Goal: Task Accomplishment & Management: Use online tool/utility

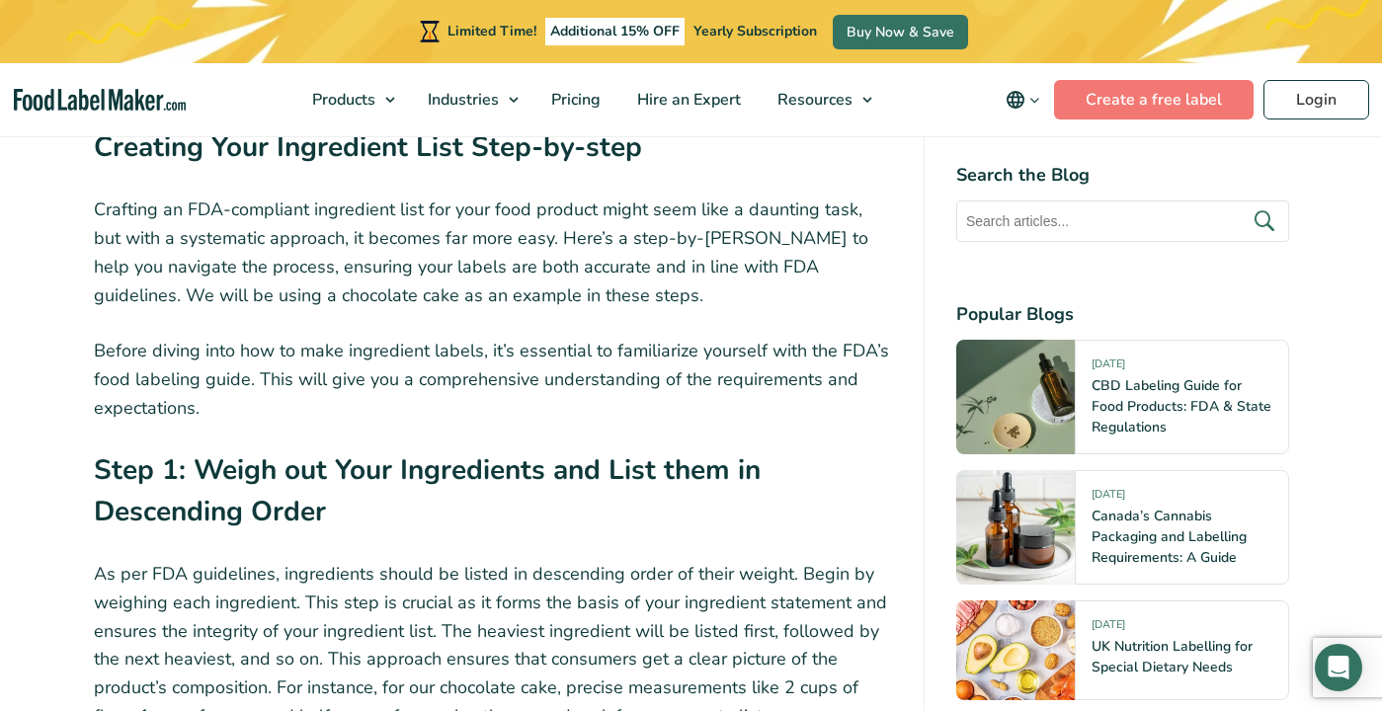
scroll to position [4428, 0]
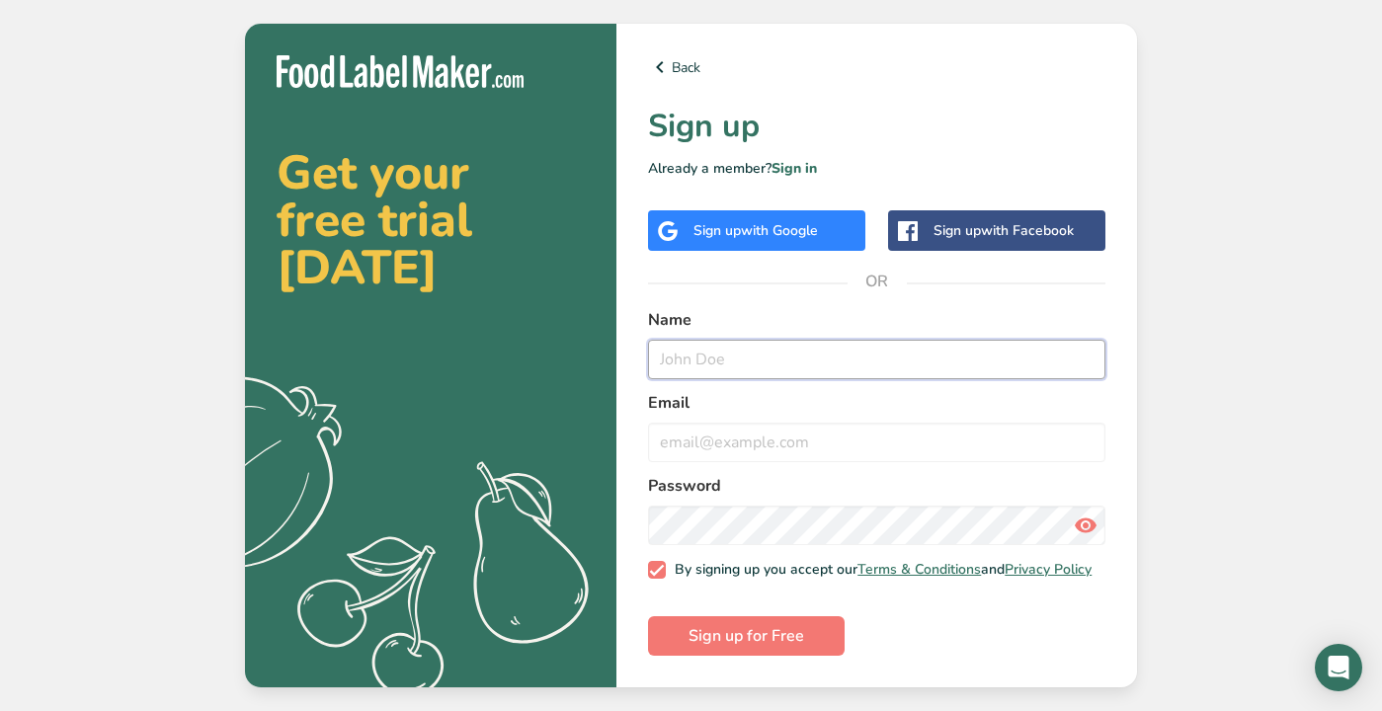
click at [788, 351] on input "text" at bounding box center [876, 360] width 457 height 40
type input "Sola"
click at [765, 432] on input "email" at bounding box center [876, 443] width 457 height 40
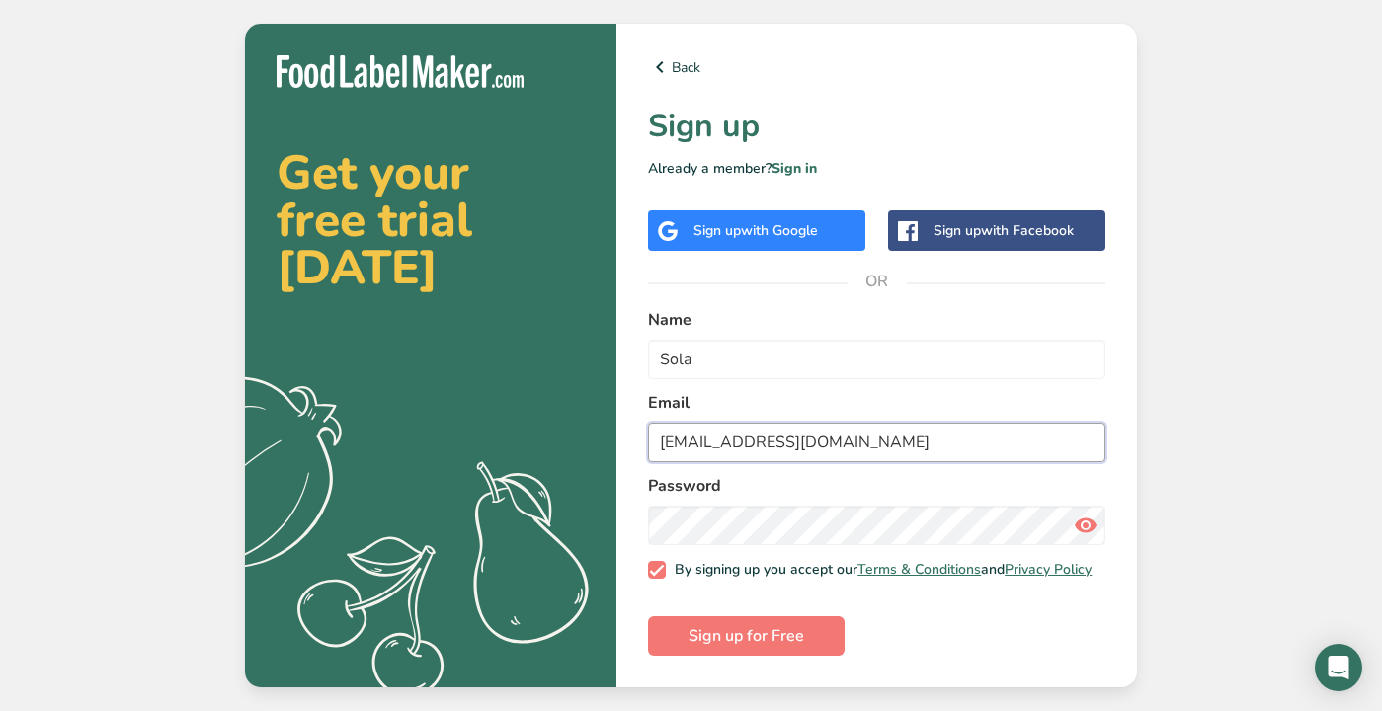
type input "choosesola@gmail.com"
click at [648, 617] on button "Sign up for Free" at bounding box center [746, 637] width 197 height 40
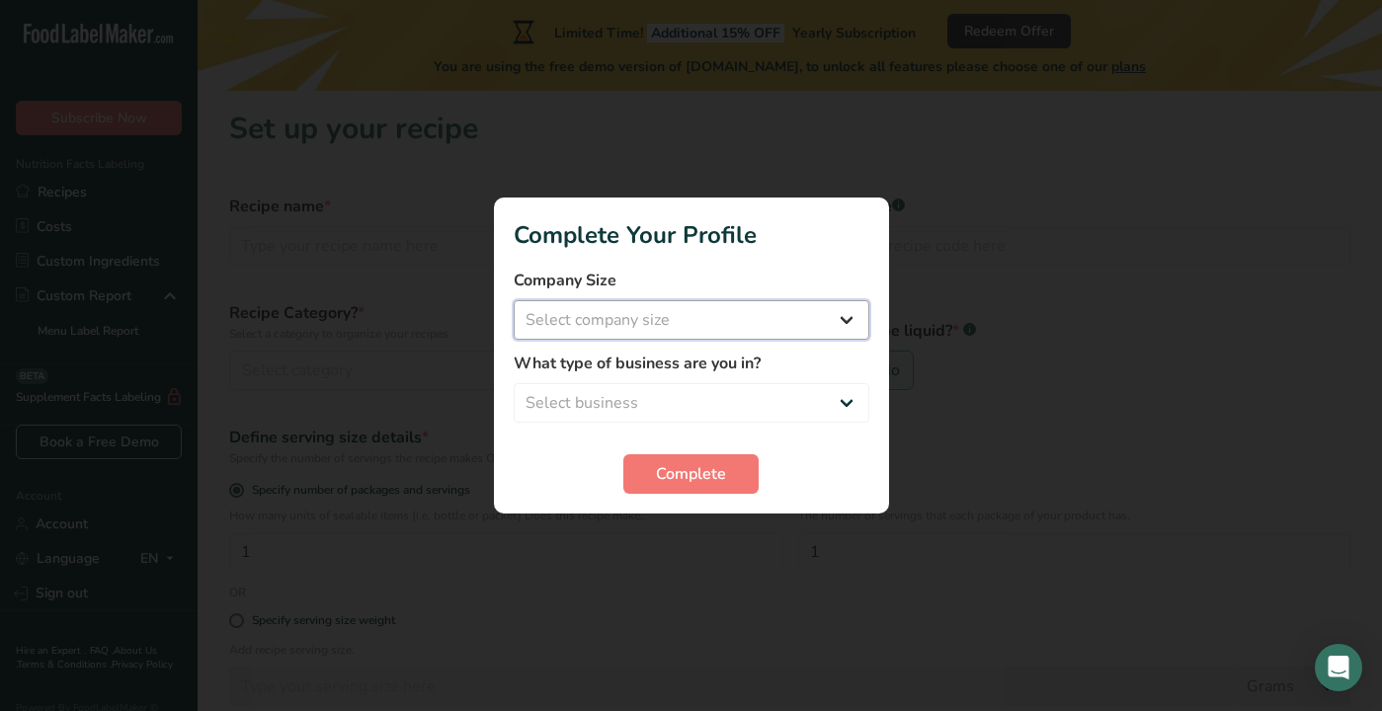
click at [757, 314] on select "Select company size Fewer than 10 Employees 10 to 50 Employees 51 to 500 Employ…" at bounding box center [692, 320] width 356 height 40
select select "1"
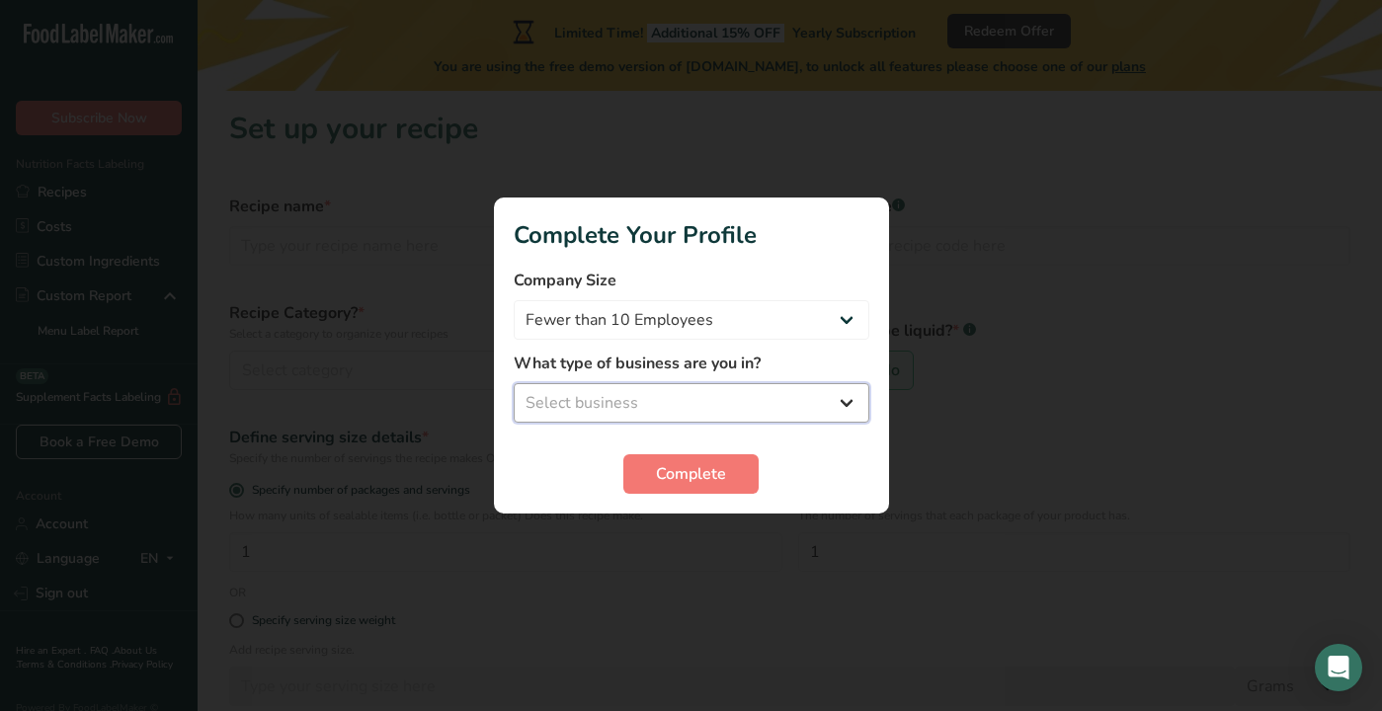
click at [709, 390] on select "Select business Packaged Food Manufacturer Restaurant & Cafe Bakery Meal Plans …" at bounding box center [692, 403] width 356 height 40
select select "1"
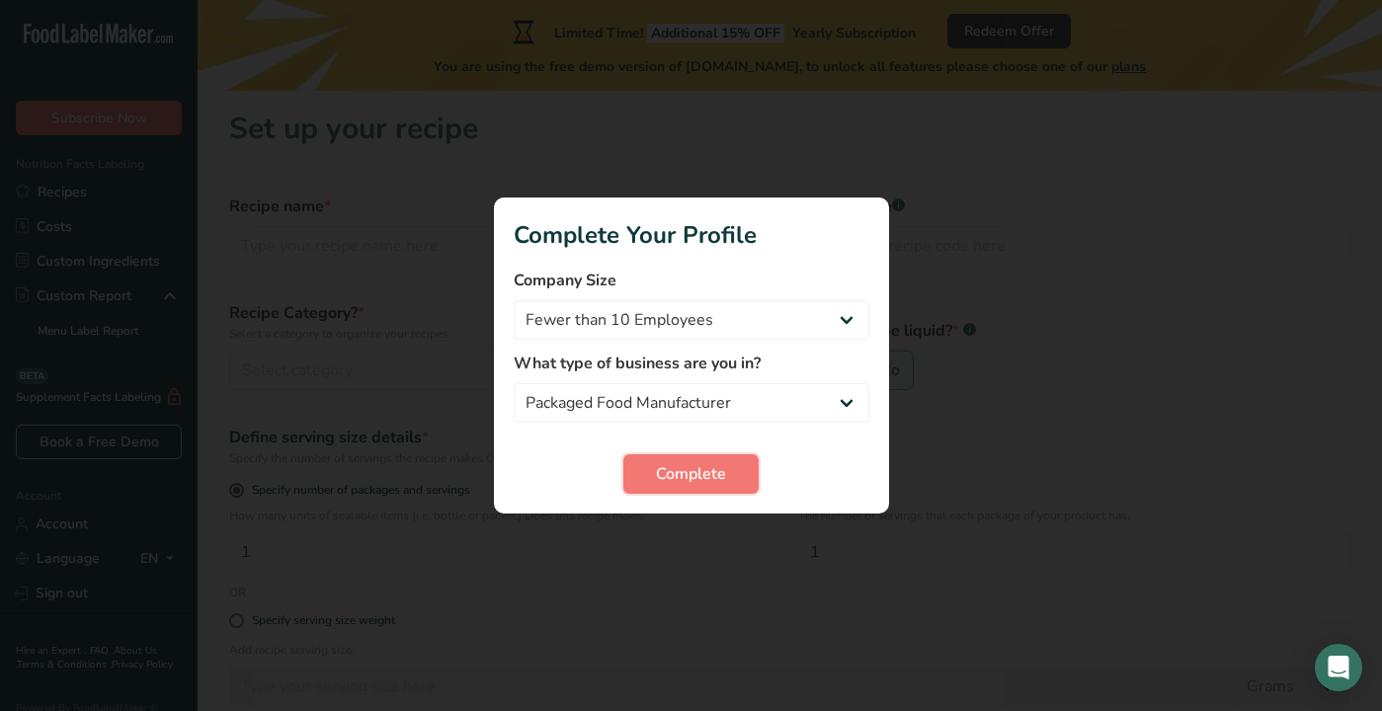
click at [714, 463] on span "Complete" at bounding box center [691, 474] width 70 height 24
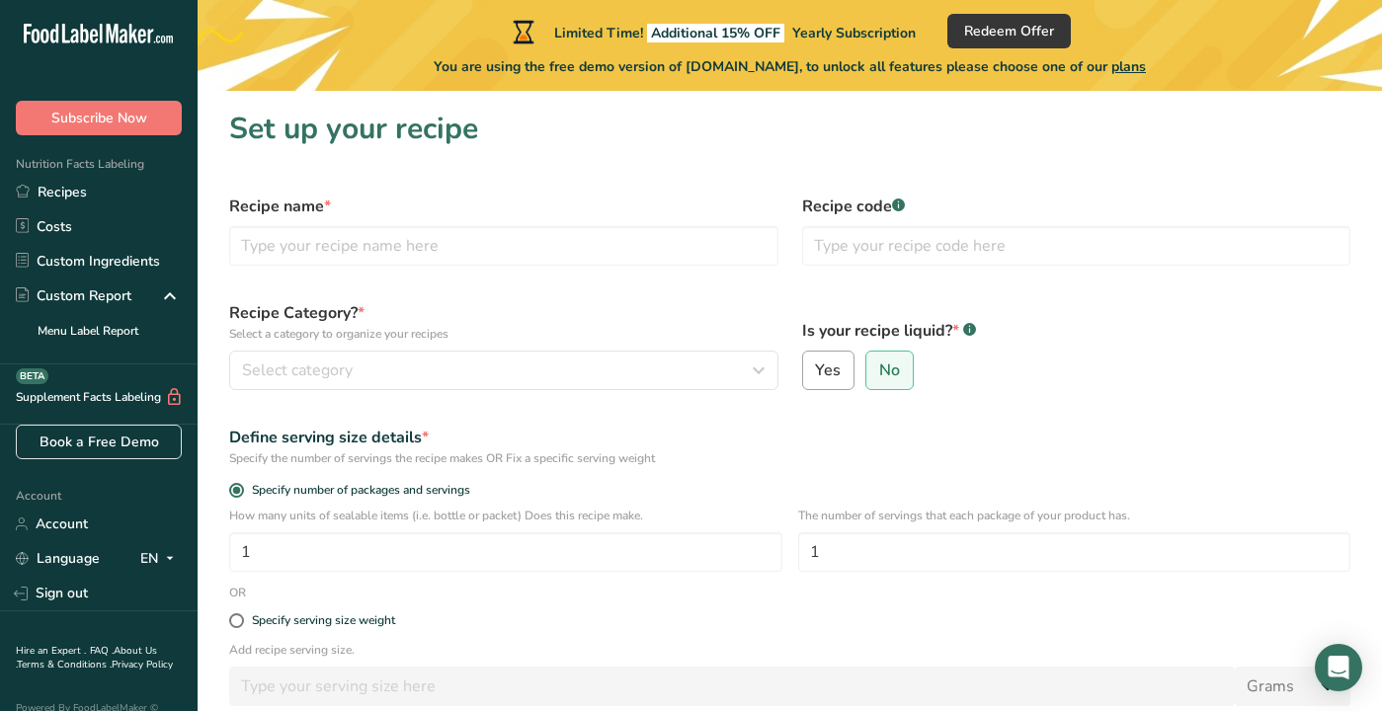
click at [826, 375] on span "Yes" at bounding box center [828, 371] width 26 height 20
click at [816, 375] on input "Yes" at bounding box center [809, 371] width 13 height 13
radio input "true"
radio input "false"
select select "22"
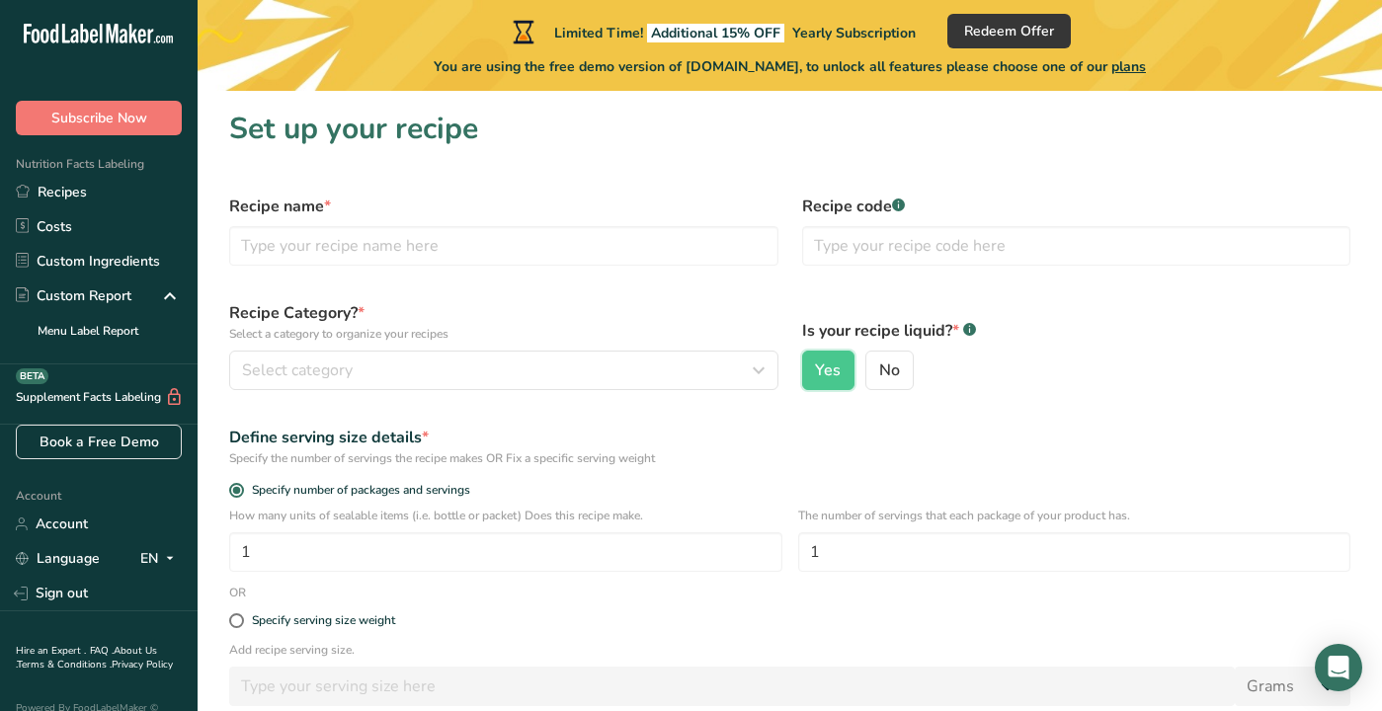
click at [885, 393] on div "Is your recipe liquid? * .a-a{fill:#347362;}.b-a{fill:#fff;} Yes No" at bounding box center [1076, 346] width 573 height 113
click at [885, 375] on span "No" at bounding box center [889, 371] width 21 height 20
click at [879, 375] on input "No" at bounding box center [873, 371] width 13 height 13
radio input "true"
radio input "false"
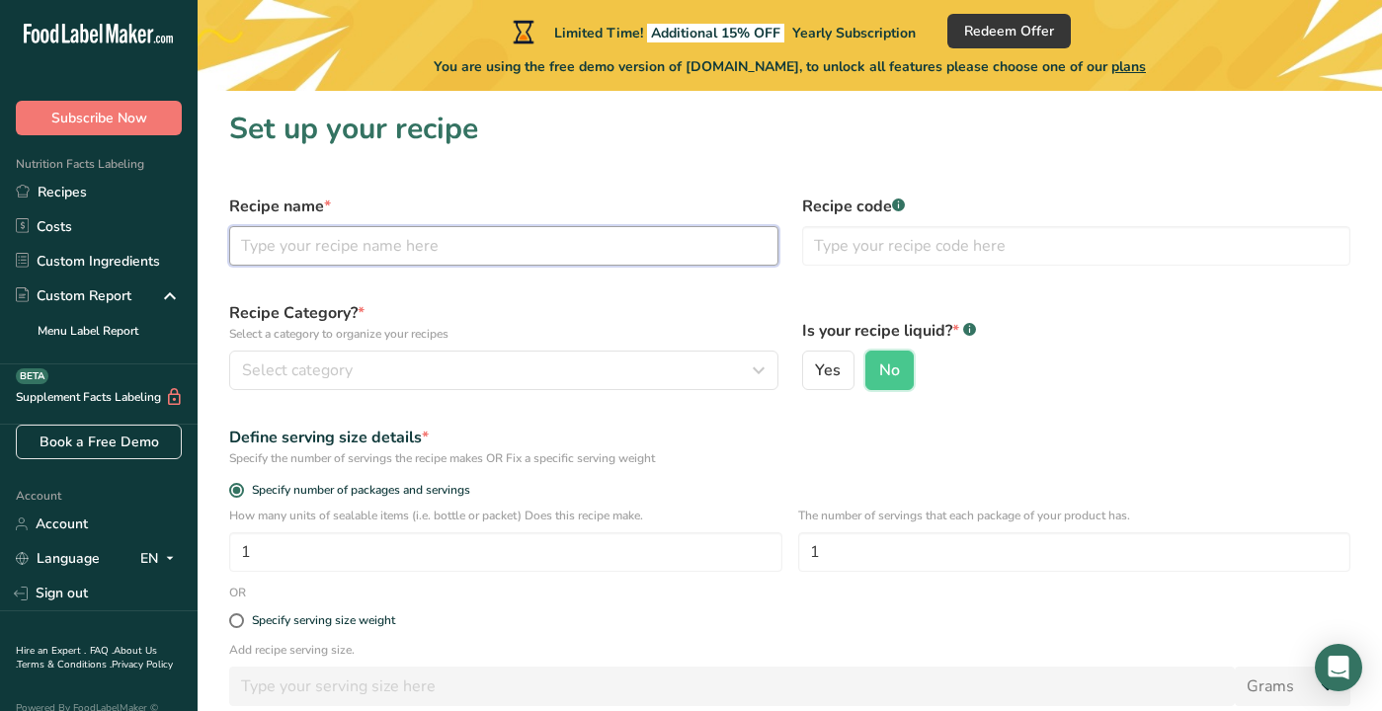
click at [592, 245] on input "text" at bounding box center [503, 246] width 549 height 40
type input "Passionfruit Drink Bomb"
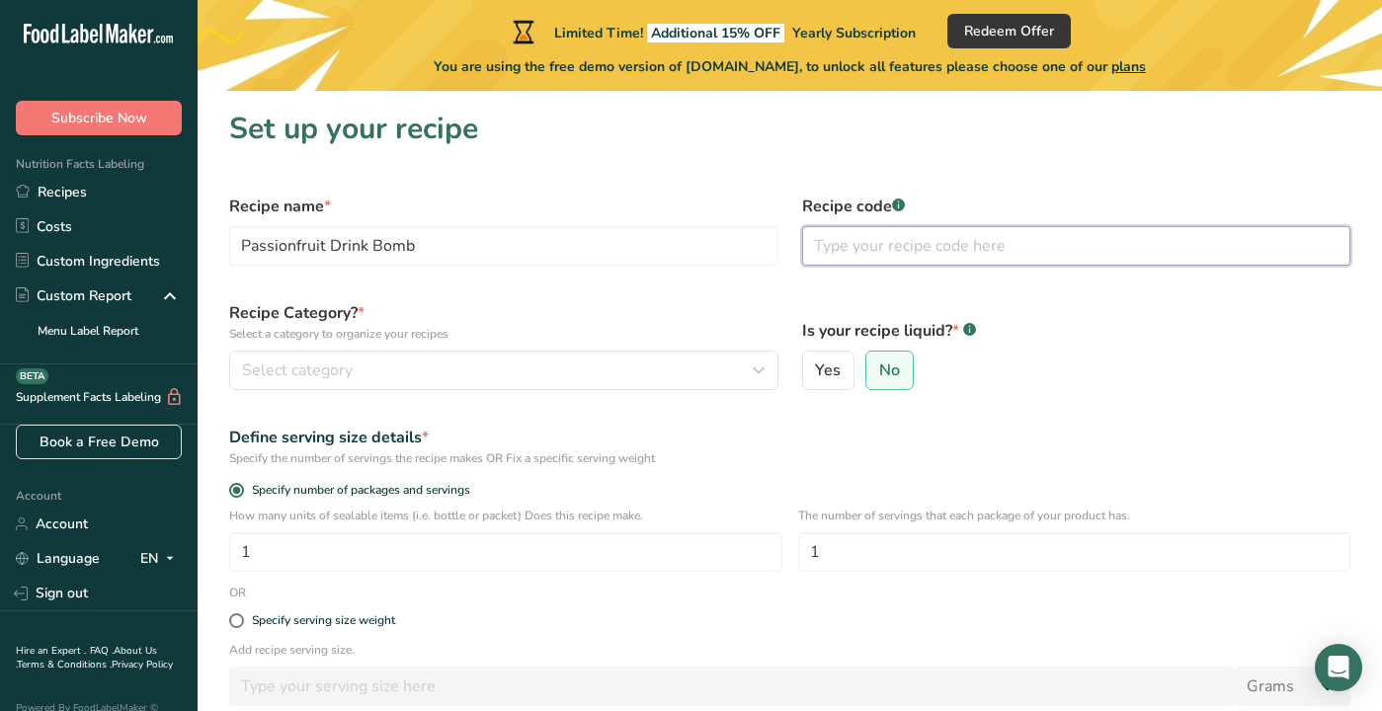
click at [877, 252] on input "text" at bounding box center [1076, 246] width 549 height 40
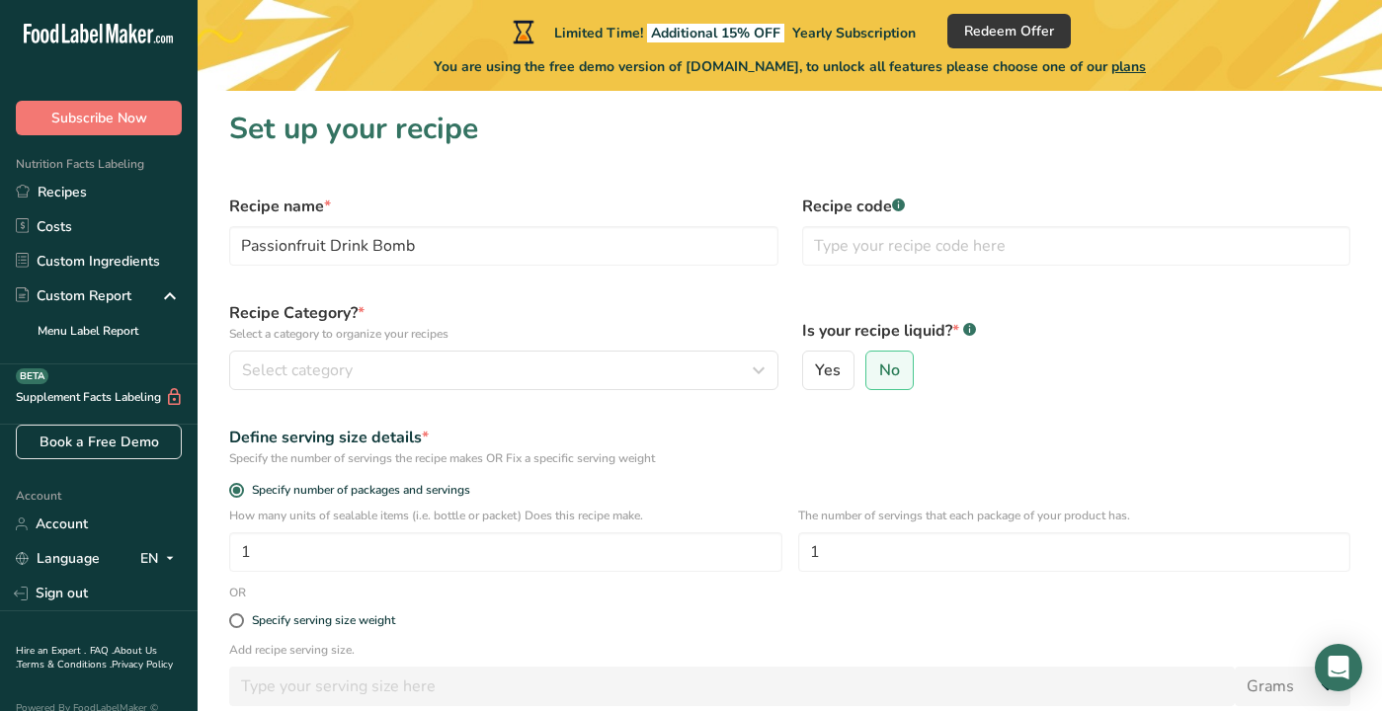
click at [769, 301] on label "Recipe Category? * Select a category to organize your recipes" at bounding box center [503, 321] width 549 height 41
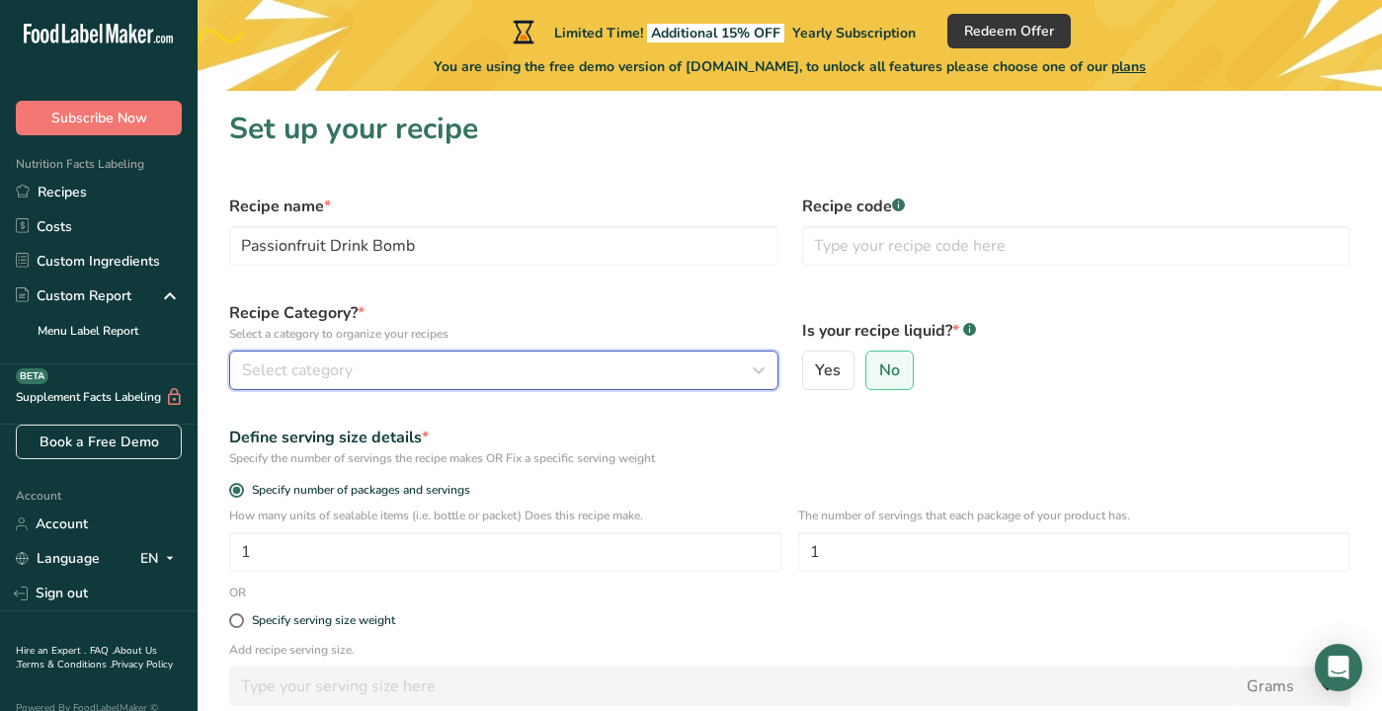
click at [559, 383] on button "Select category" at bounding box center [503, 371] width 549 height 40
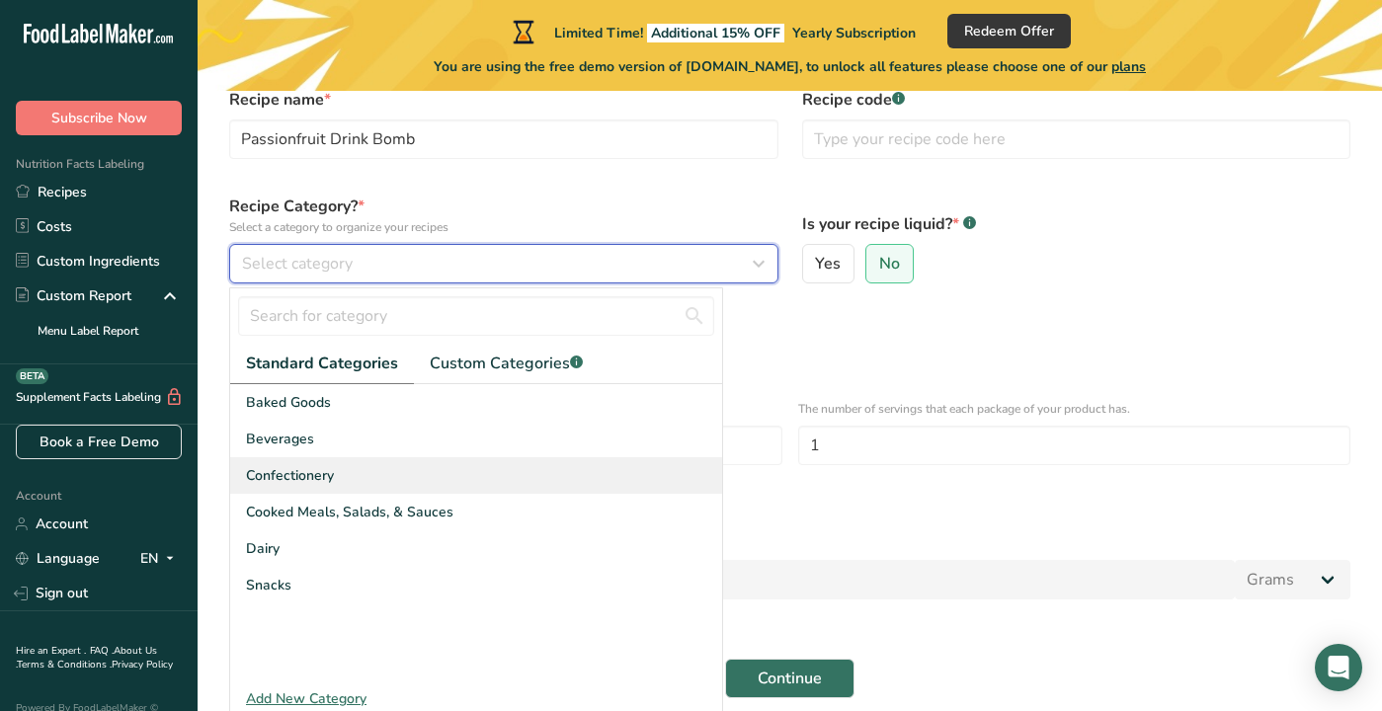
scroll to position [122, 0]
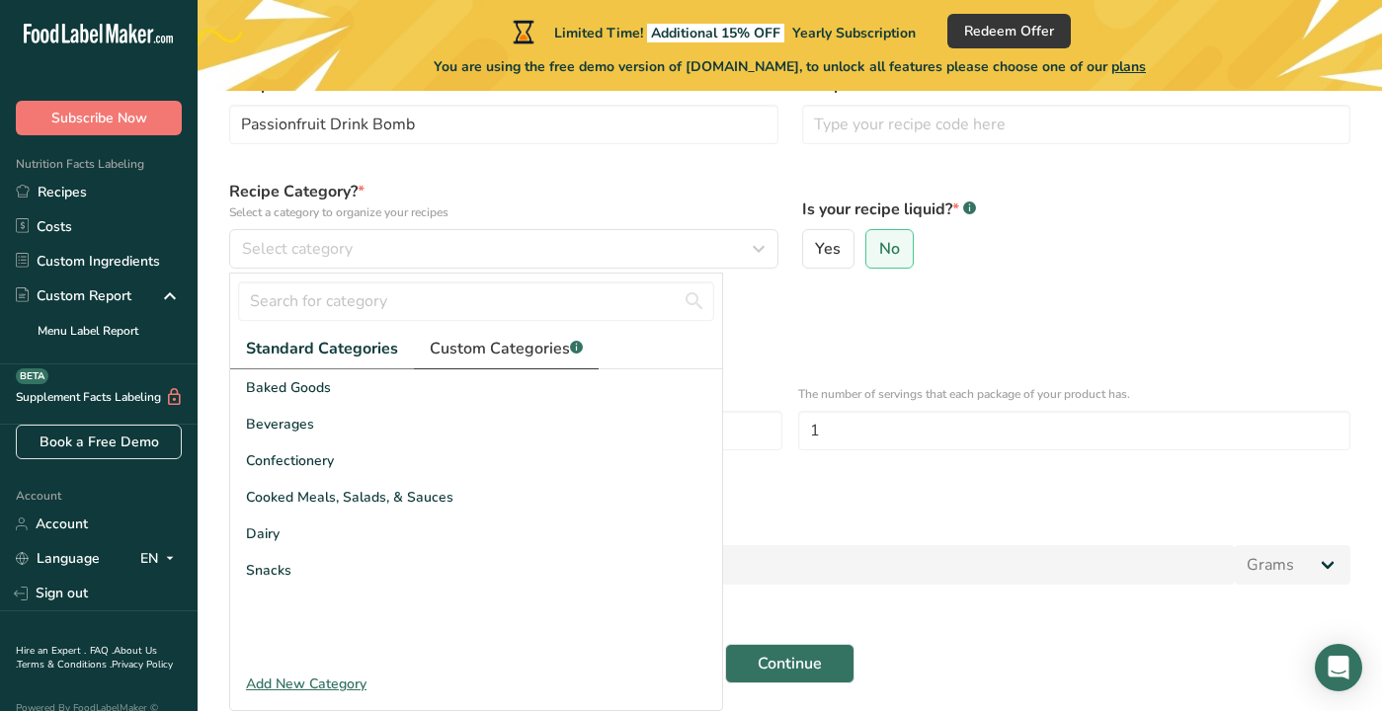
click at [539, 355] on span "Custom Categories .a-a{fill:#347362;}.b-a{fill:#fff;}" at bounding box center [506, 349] width 153 height 24
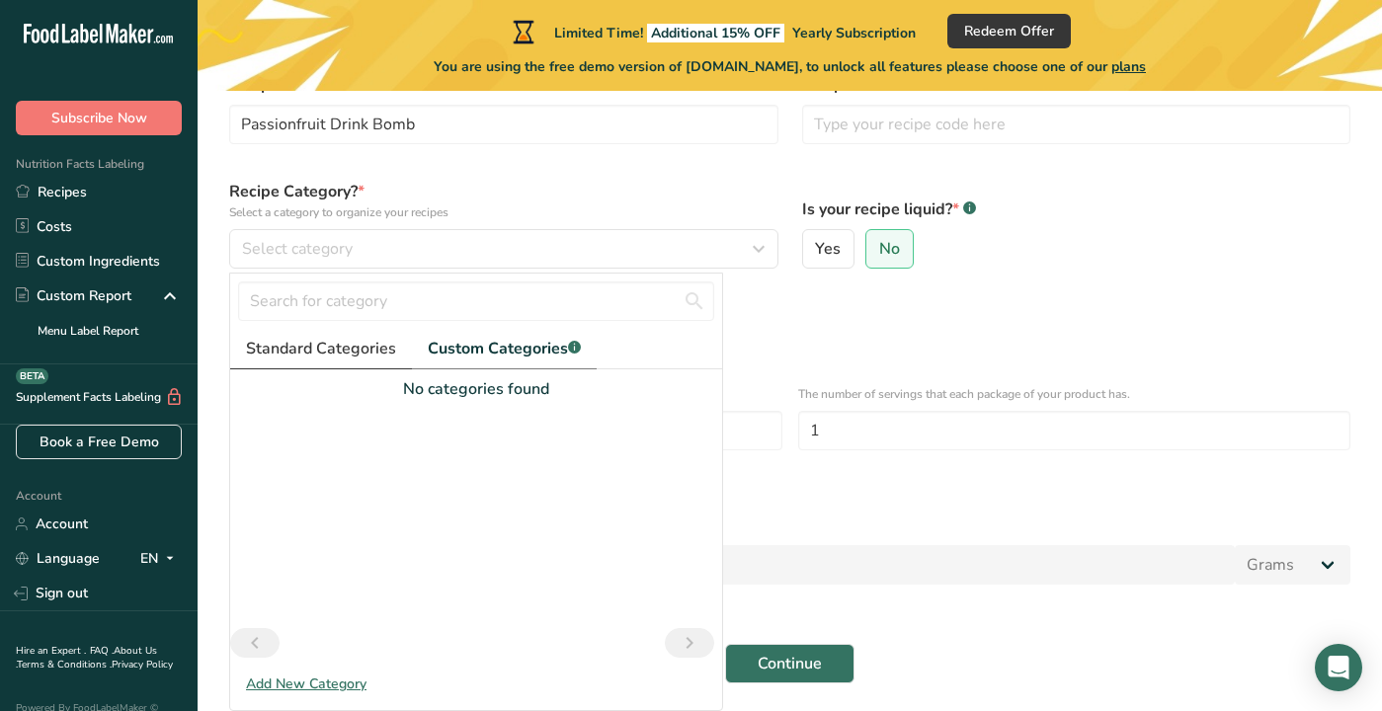
click at [326, 344] on span "Standard Categories" at bounding box center [321, 349] width 150 height 24
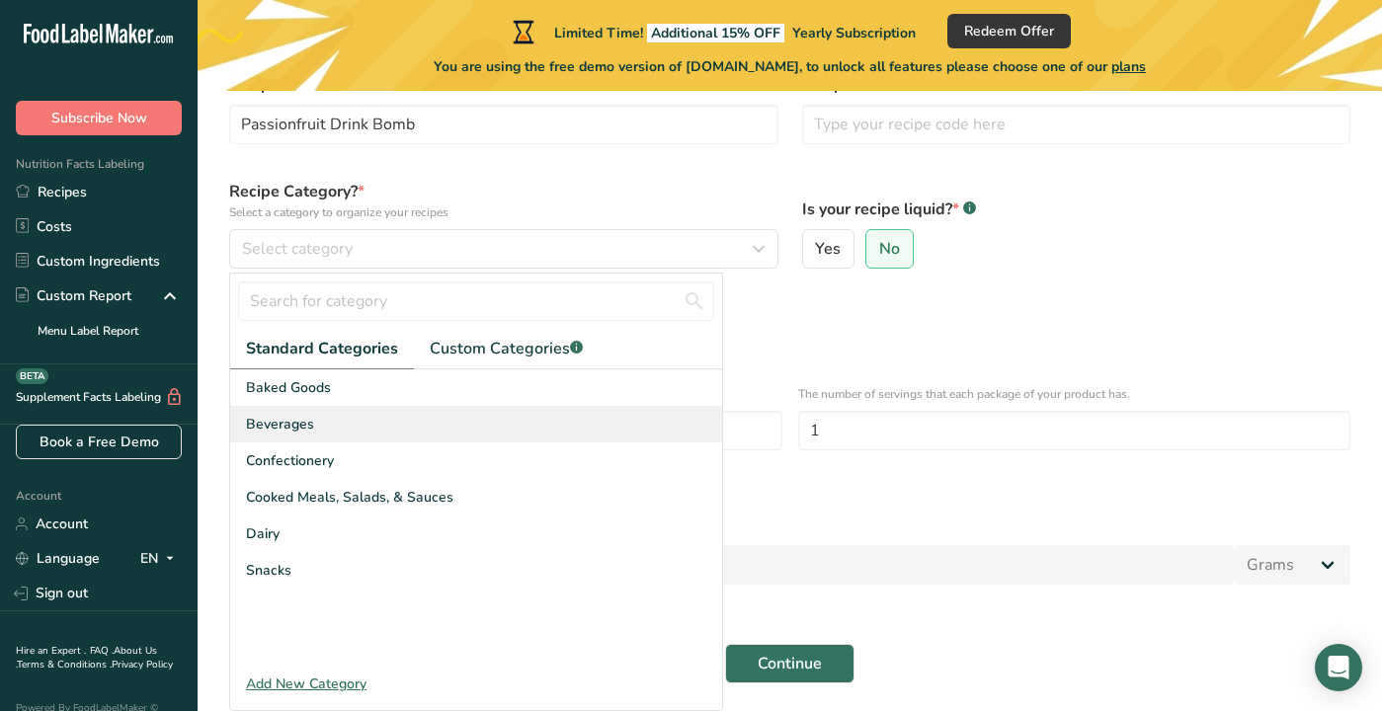
click at [400, 422] on div "Beverages" at bounding box center [476, 424] width 492 height 37
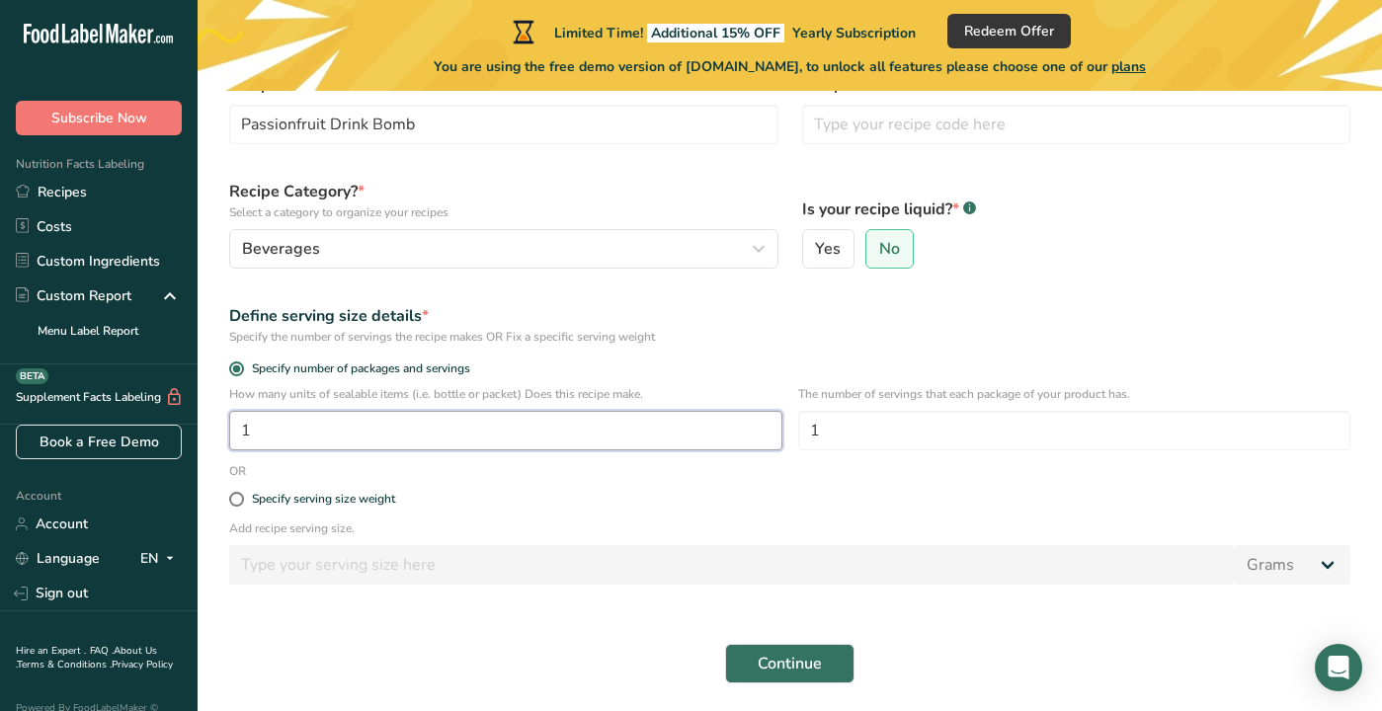
click at [534, 429] on input "1" at bounding box center [505, 431] width 553 height 40
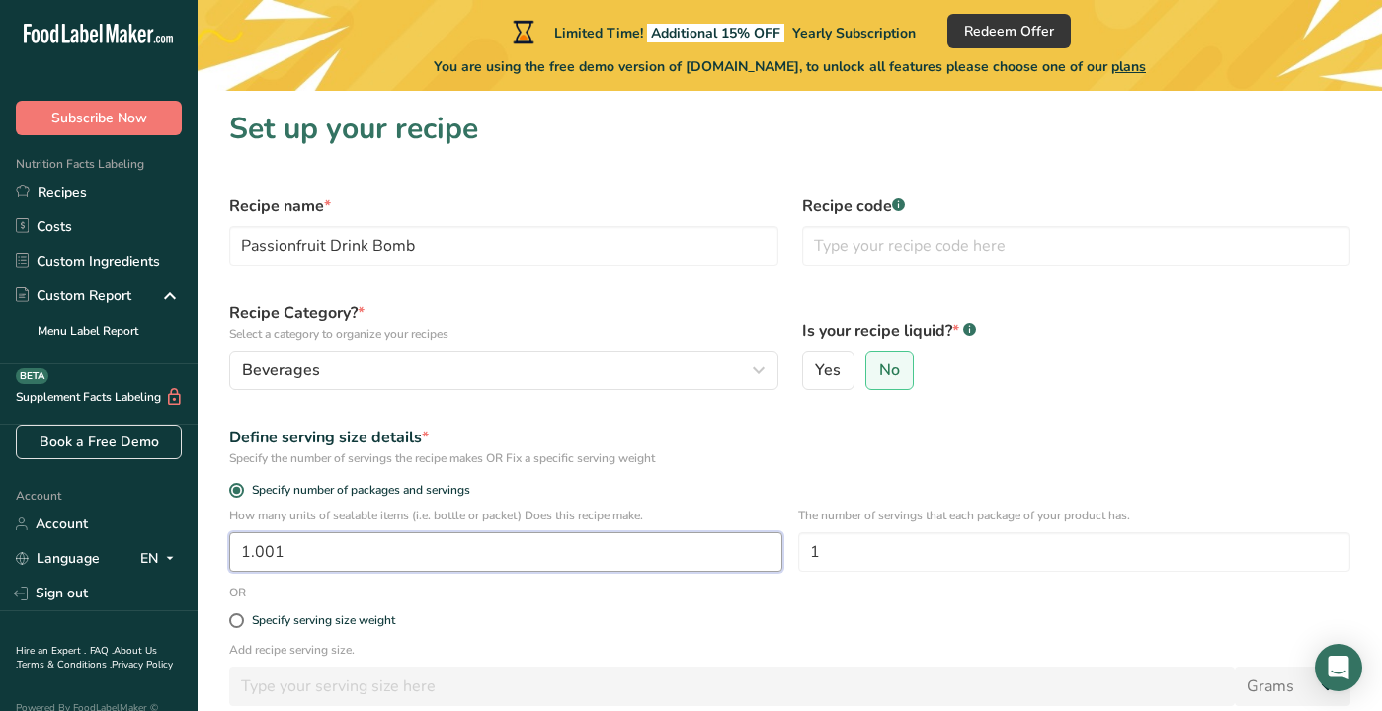
type input "1"
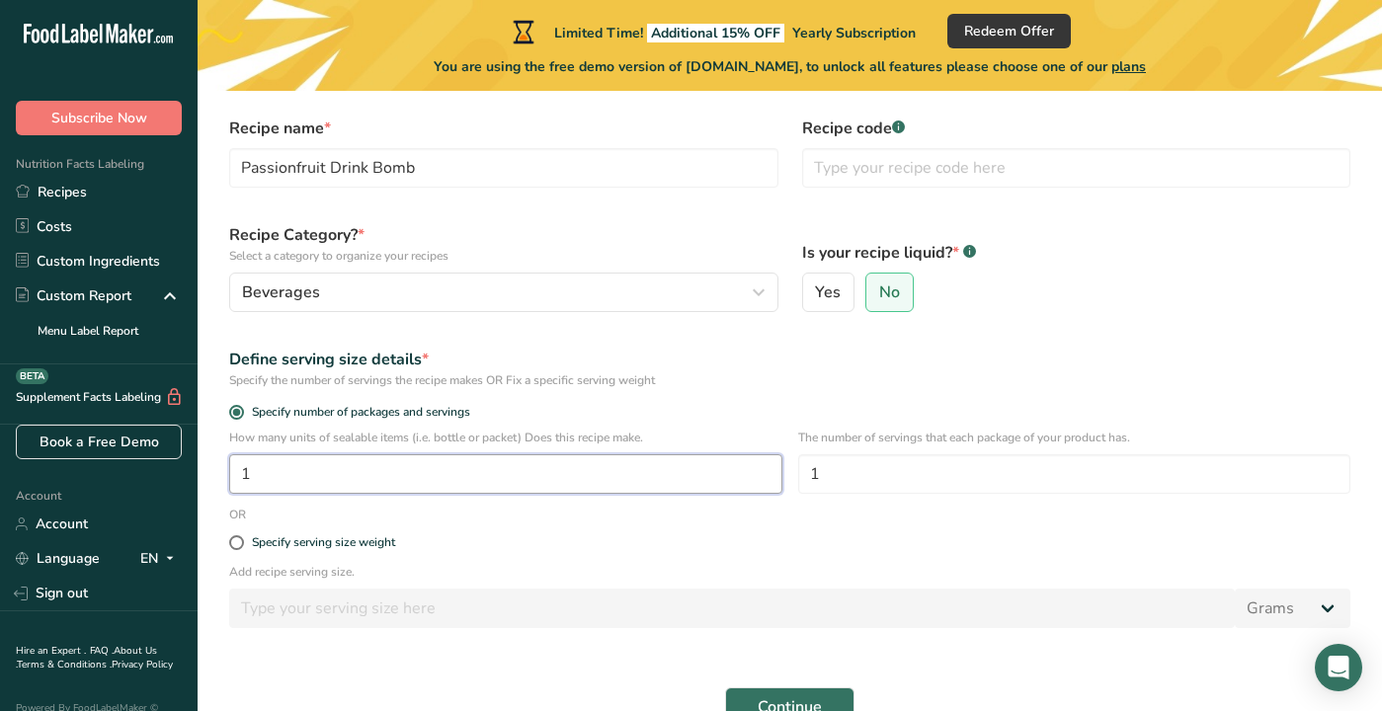
scroll to position [79, 0]
click at [688, 523] on div "Specify serving size weight" at bounding box center [789, 543] width 1145 height 40
click at [879, 485] on input "1" at bounding box center [1074, 474] width 553 height 40
type input "12"
click at [696, 521] on form "Recipe name * Passionfruit Drink Bomb Recipe code .a-a{fill:#347362;}.b-a{fill:…" at bounding box center [789, 421] width 1145 height 634
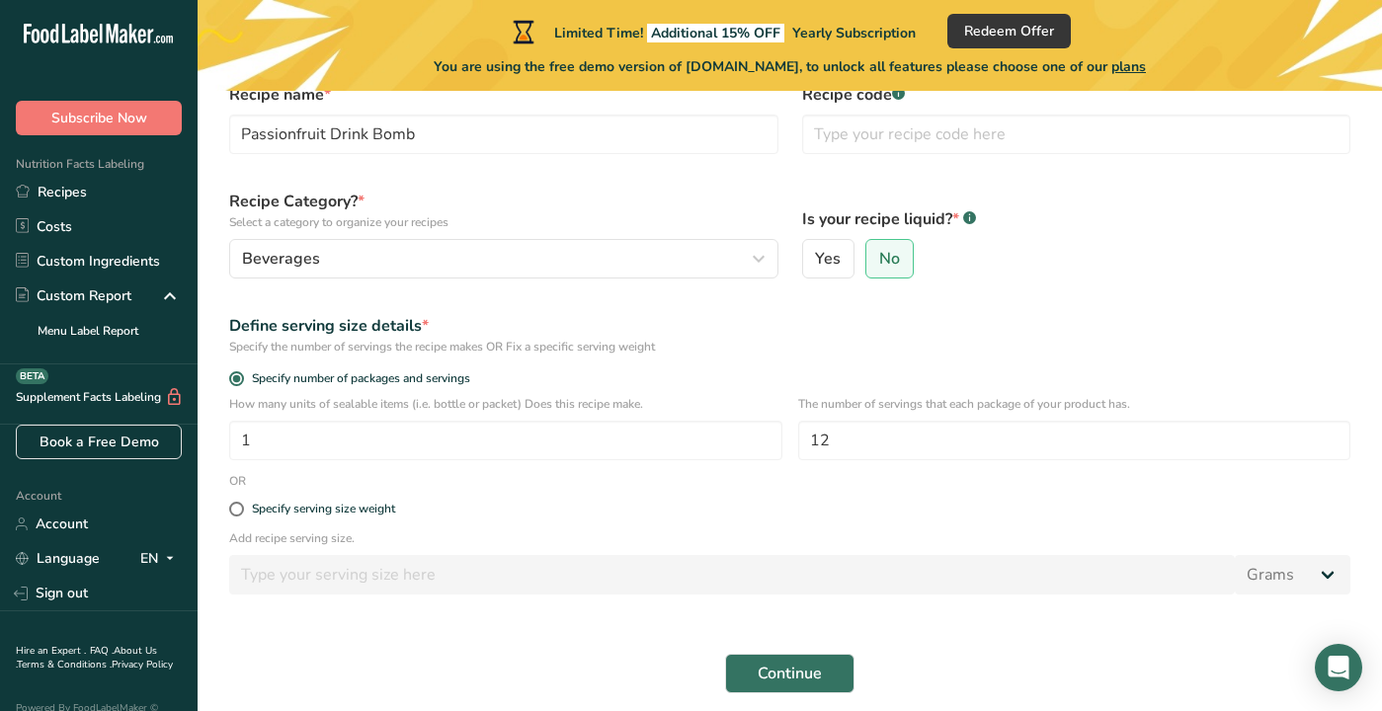
scroll to position [115, 0]
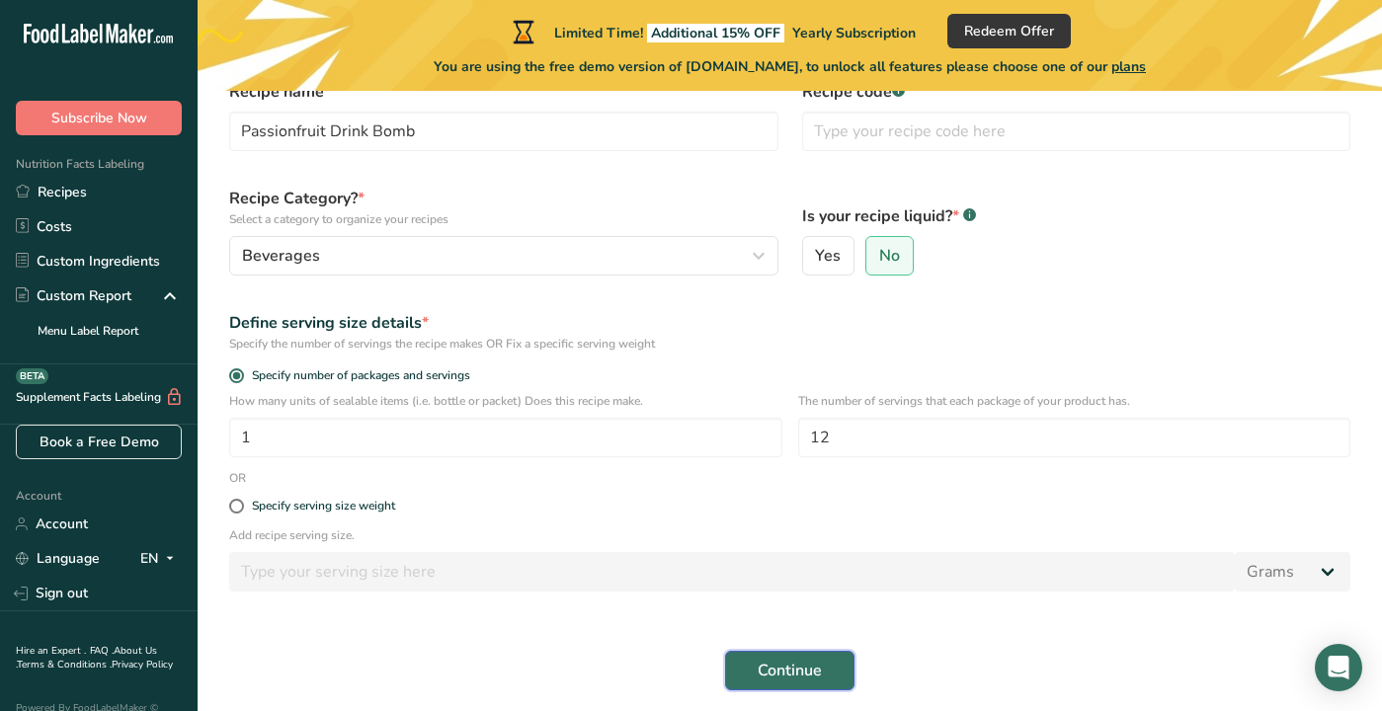
click at [794, 671] on span "Continue" at bounding box center [790, 671] width 64 height 24
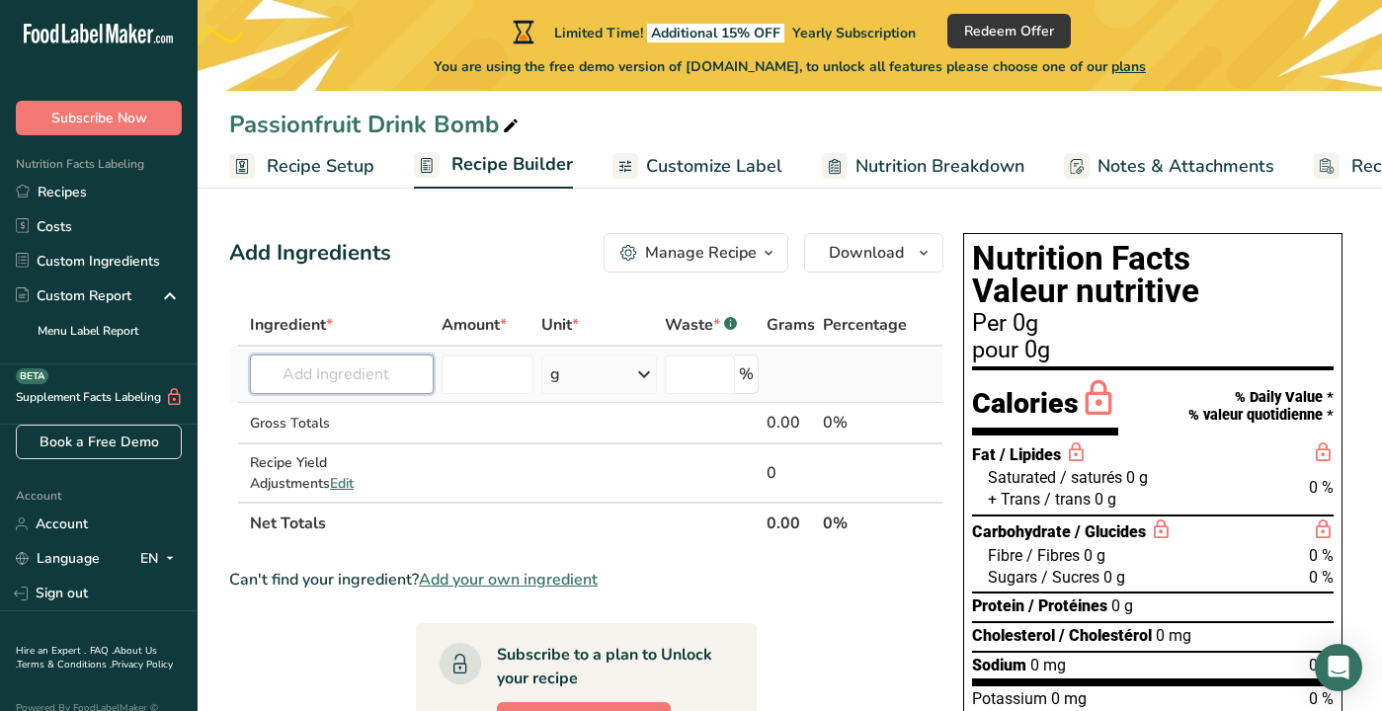
click at [383, 389] on input "text" at bounding box center [342, 375] width 184 height 40
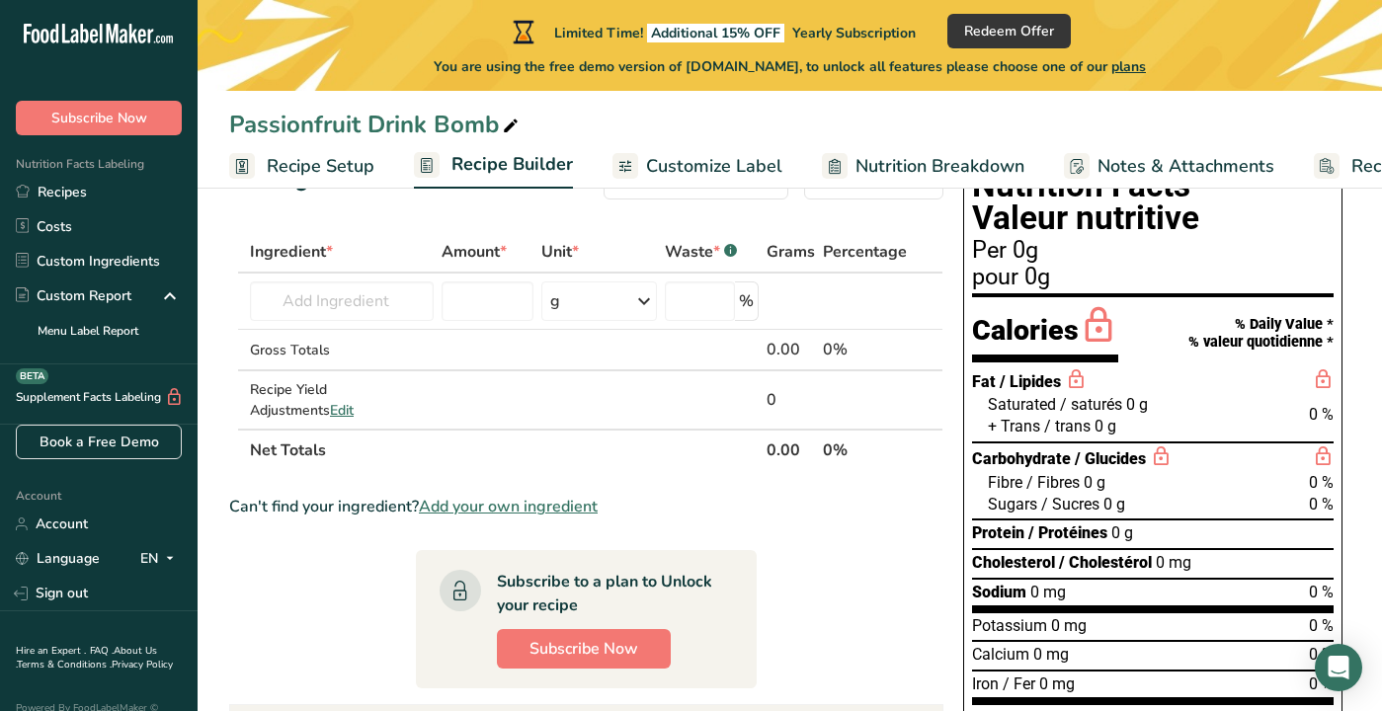
click at [724, 165] on span "Customize Label" at bounding box center [714, 166] width 136 height 27
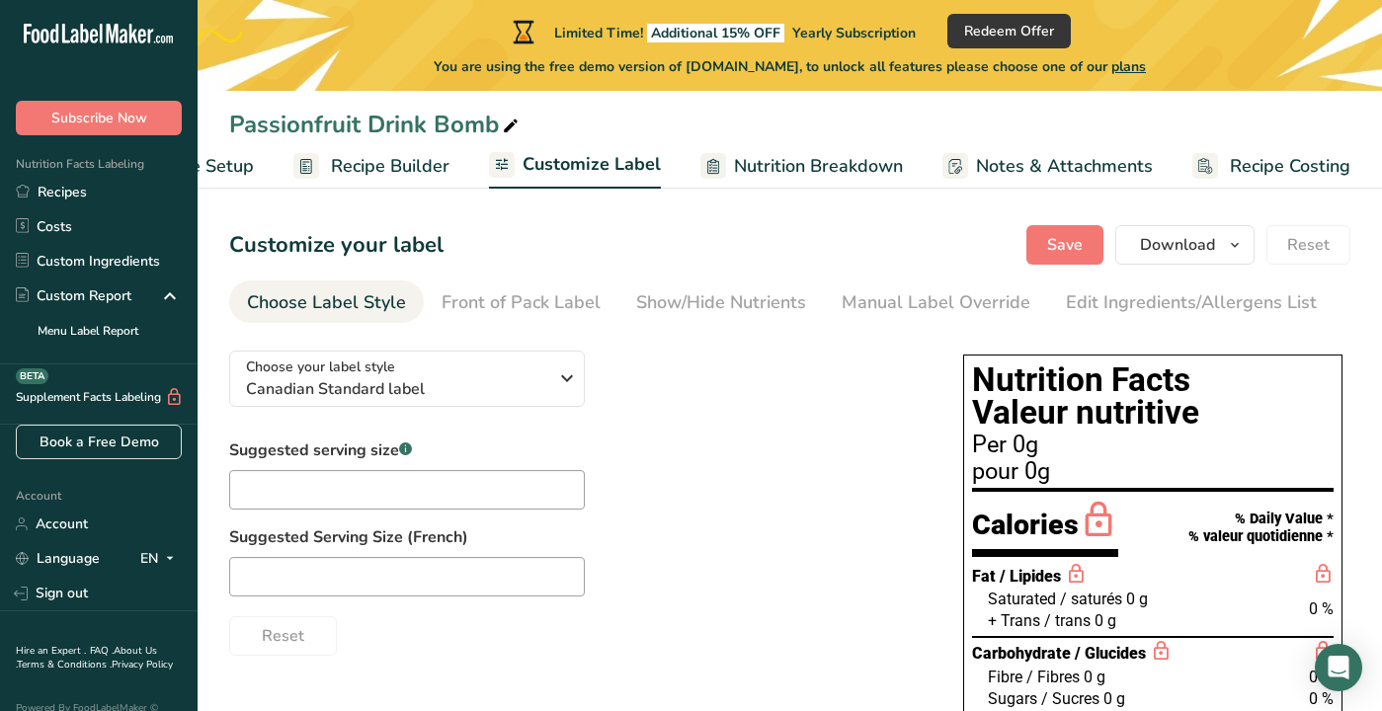
click at [422, 157] on span "Recipe Builder" at bounding box center [390, 166] width 119 height 27
